Goal: Obtain resource: Download file/media

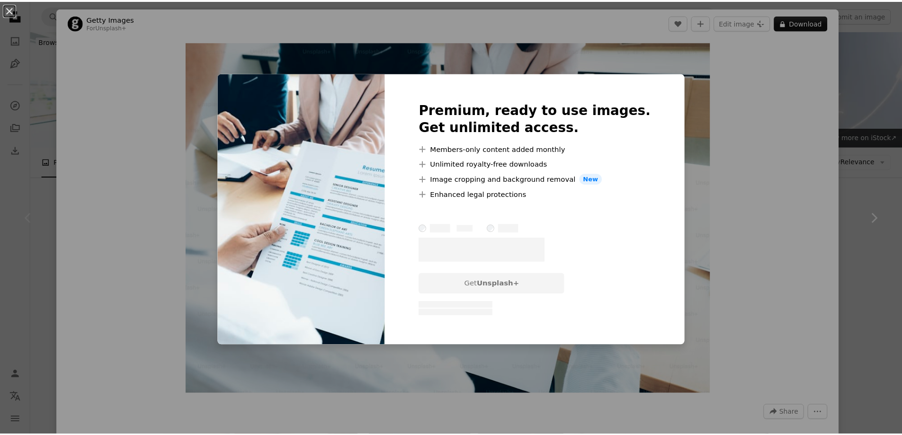
scroll to position [189, 0]
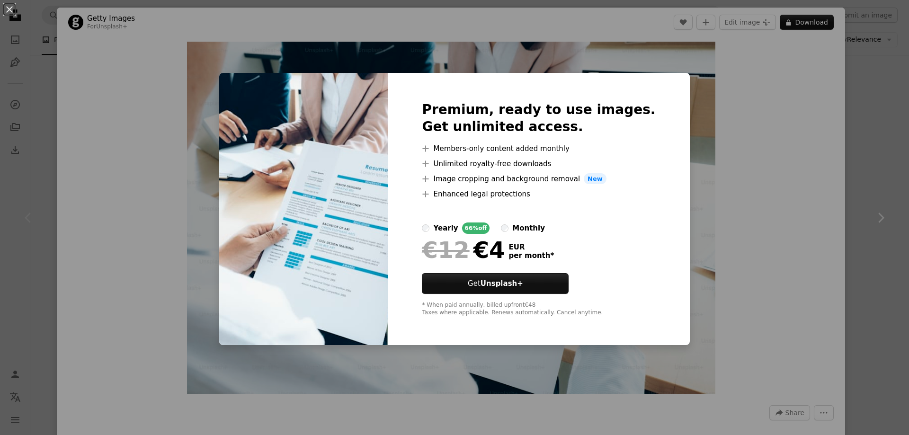
click at [790, 85] on div "An X shape Premium, ready to use images. Get unlimited access. A plus sign Memb…" at bounding box center [454, 217] width 909 height 435
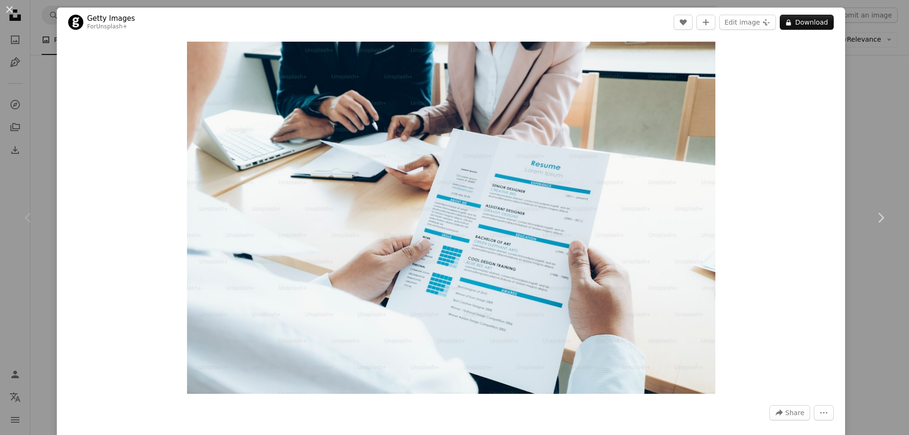
click at [877, 109] on div "An X shape Chevron left Chevron right Getty Images For Unsplash+ A heart A plus…" at bounding box center [454, 217] width 909 height 435
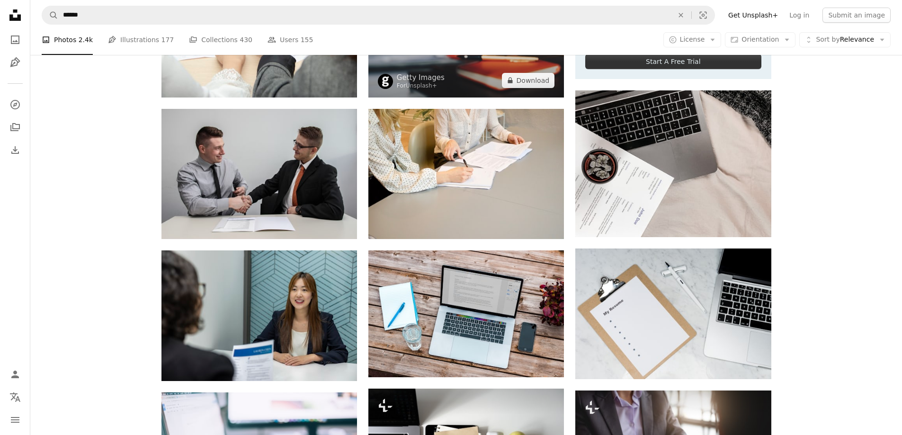
scroll to position [95, 0]
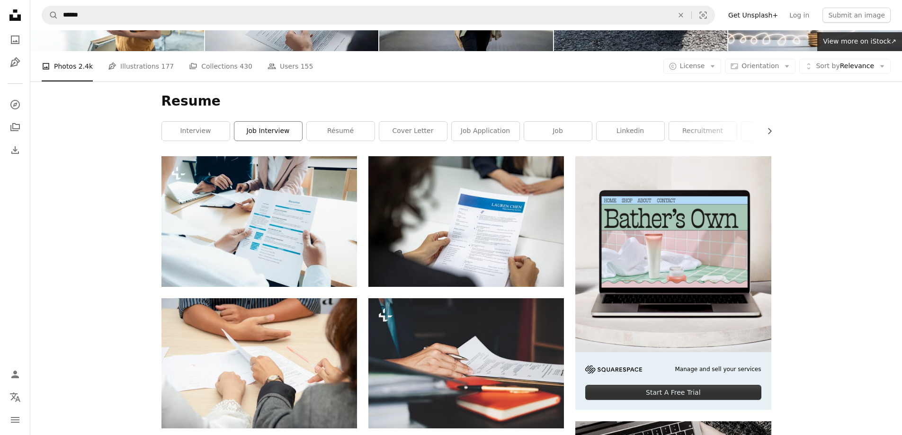
click at [260, 133] on link "job interview" at bounding box center [268, 131] width 68 height 19
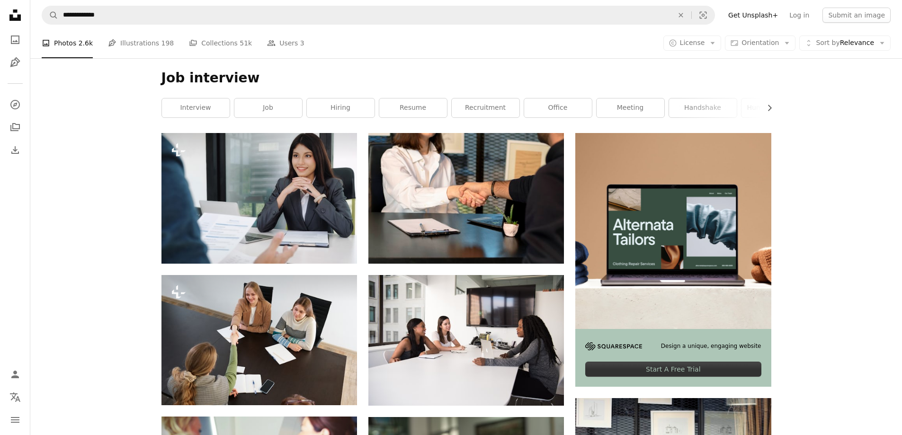
scroll to position [189, 0]
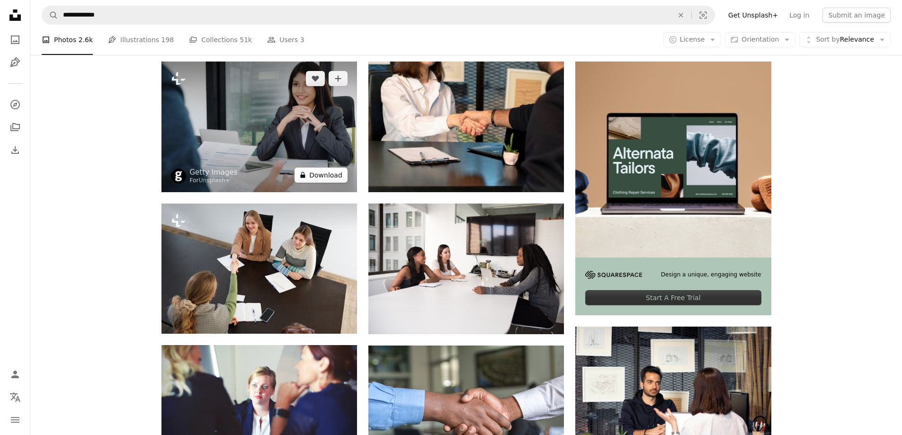
click at [322, 176] on button "A lock Download" at bounding box center [321, 175] width 53 height 15
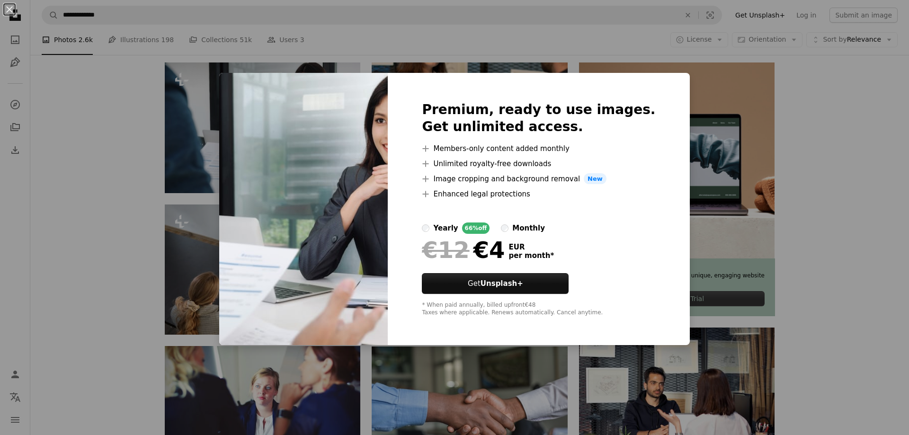
click at [801, 185] on div "An X shape Premium, ready to use images. Get unlimited access. A plus sign Memb…" at bounding box center [454, 217] width 909 height 435
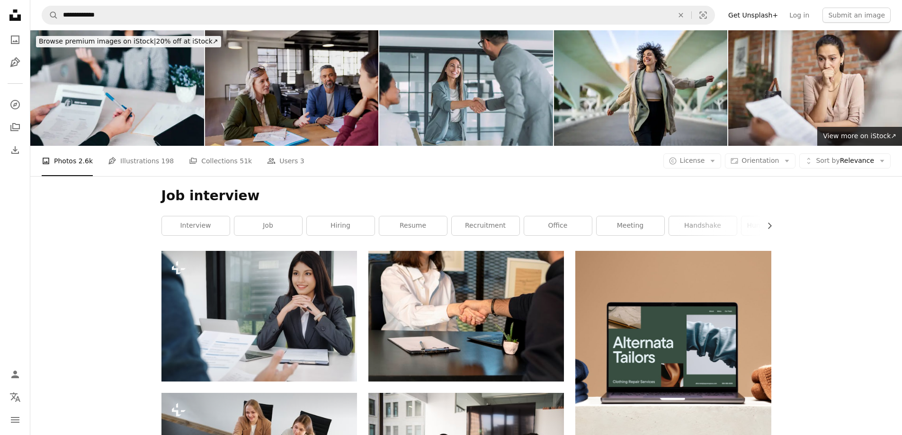
drag, startPoint x: 281, startPoint y: 310, endPoint x: 316, endPoint y: 109, distance: 203.7
click at [316, 109] on img at bounding box center [292, 88] width 174 height 116
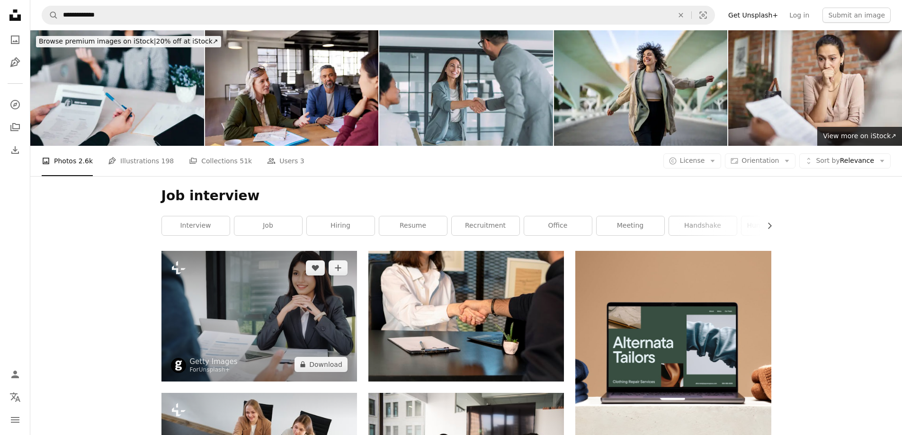
click at [297, 315] on img at bounding box center [259, 316] width 196 height 130
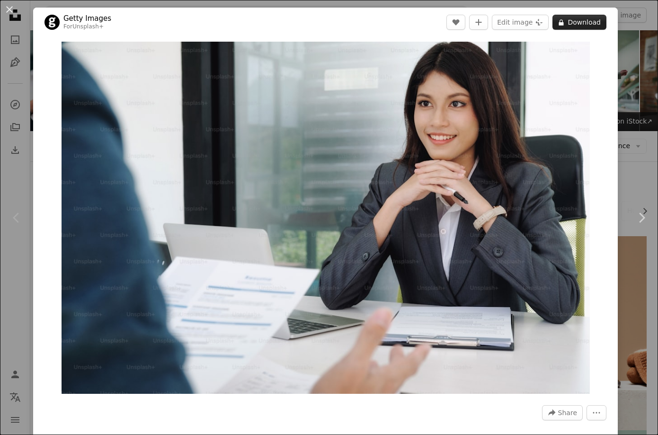
click at [563, 20] on button "A lock Download" at bounding box center [580, 22] width 54 height 15
